Goal: Register for event/course

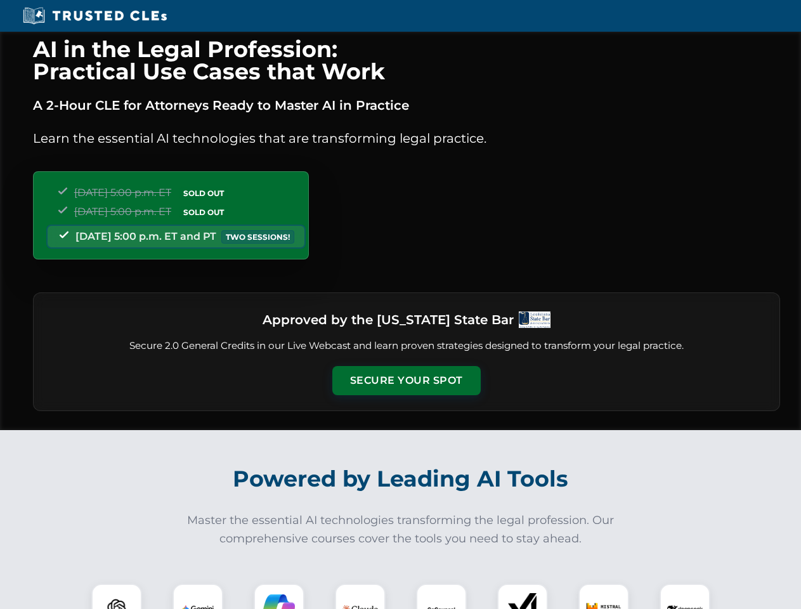
click at [406, 381] on button "Secure Your Spot" at bounding box center [406, 380] width 148 height 29
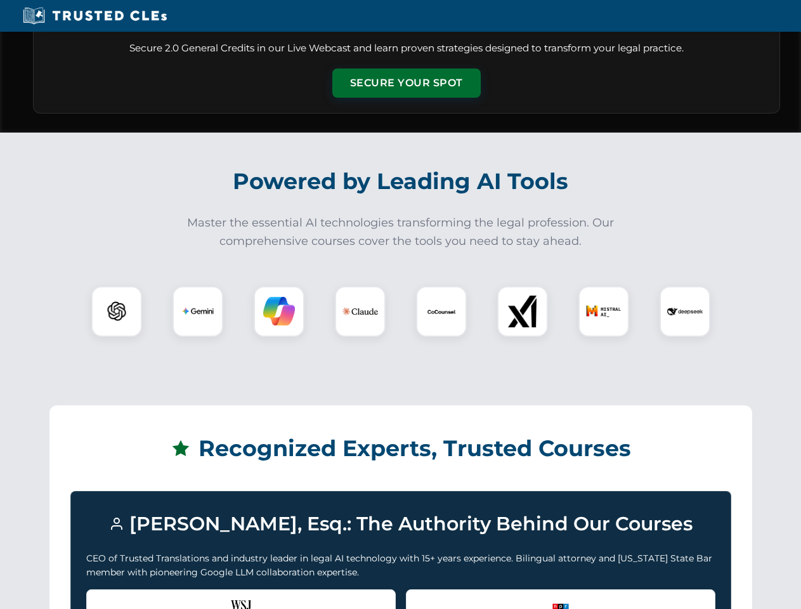
click at [117, 596] on div "Recognized by the WSJ [PERSON_NAME] was featured for his expertise in AI legal …" at bounding box center [241, 614] width 310 height 51
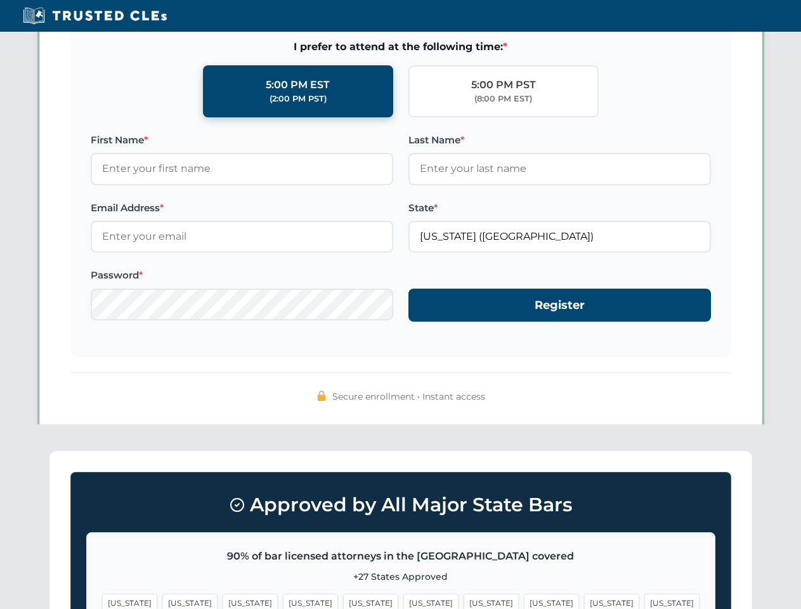
click at [403, 596] on span "[US_STATE]" at bounding box center [430, 603] width 55 height 18
click at [464, 596] on span "[US_STATE]" at bounding box center [491, 603] width 55 height 18
click at [584, 596] on span "[US_STATE]" at bounding box center [611, 603] width 55 height 18
